Goal: Transaction & Acquisition: Purchase product/service

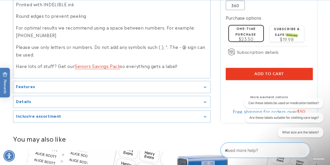
scroll to position [417, 0]
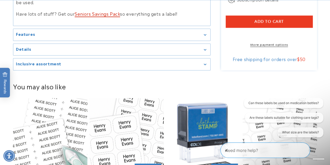
click at [99, 15] on link "Seniors Savings Pack" at bounding box center [97, 13] width 45 height 6
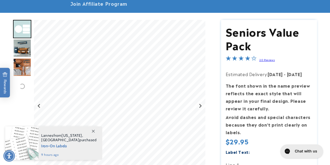
scroll to position [52, 0]
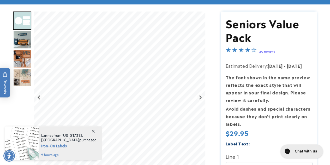
click at [28, 40] on img "Go to slide 2" at bounding box center [22, 40] width 18 height 18
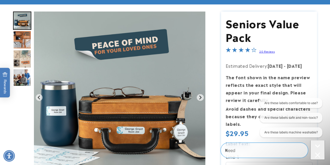
scroll to position [0, 0]
click at [19, 42] on img "Go to slide 3" at bounding box center [22, 40] width 18 height 18
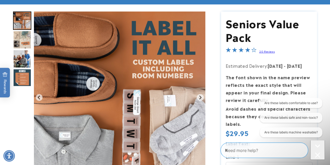
click at [22, 58] on img "Go to slide 5" at bounding box center [22, 59] width 18 height 18
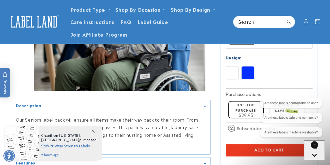
scroll to position [183, 0]
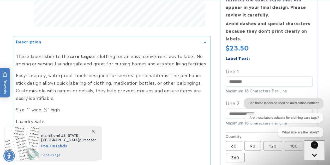
scroll to position [235, 0]
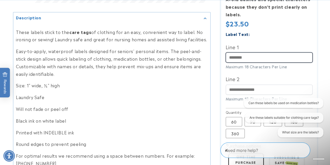
click at [247, 53] on input "Line 1" at bounding box center [269, 57] width 87 height 10
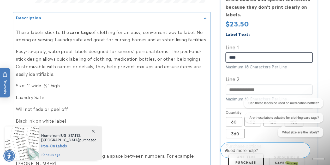
type input "***"
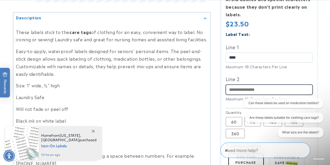
click at [264, 84] on input "Line 2" at bounding box center [269, 89] width 87 height 10
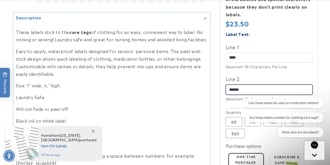
type input "******"
click at [265, 69] on div "Label Text: Line 1 *** Maximum 18 Characters Per Line Line 2 ******" at bounding box center [269, 68] width 87 height 76
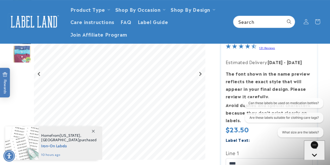
scroll to position [52, 0]
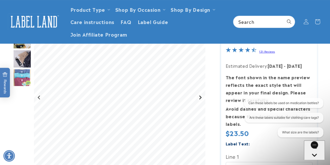
click at [201, 98] on icon "Next slide" at bounding box center [200, 97] width 4 height 4
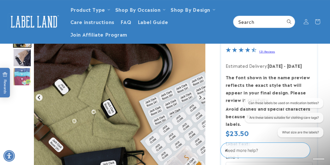
click at [40, 96] on icon "Previous slide" at bounding box center [39, 97] width 4 height 4
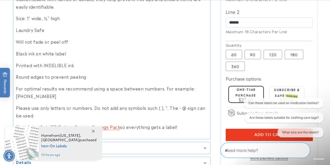
scroll to position [313, 0]
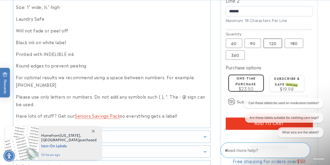
click at [275, 39] on label "120 Variant sold out or unavailable" at bounding box center [272, 42] width 19 height 9
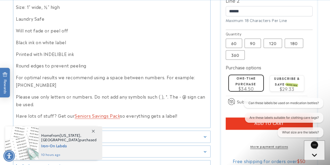
click at [250, 85] on span "$34.50" at bounding box center [245, 88] width 15 height 6
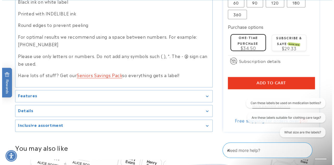
scroll to position [365, 0]
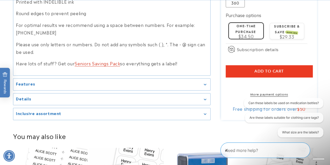
click at [265, 69] on span "Add to cart" at bounding box center [268, 71] width 29 height 5
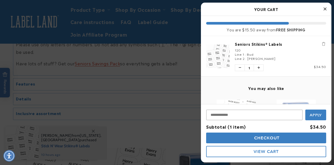
click at [256, 138] on span "Checkout" at bounding box center [266, 137] width 27 height 5
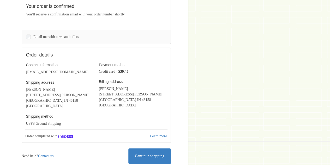
scroll to position [130, 0]
